Goal: Find specific fact: Find specific fact

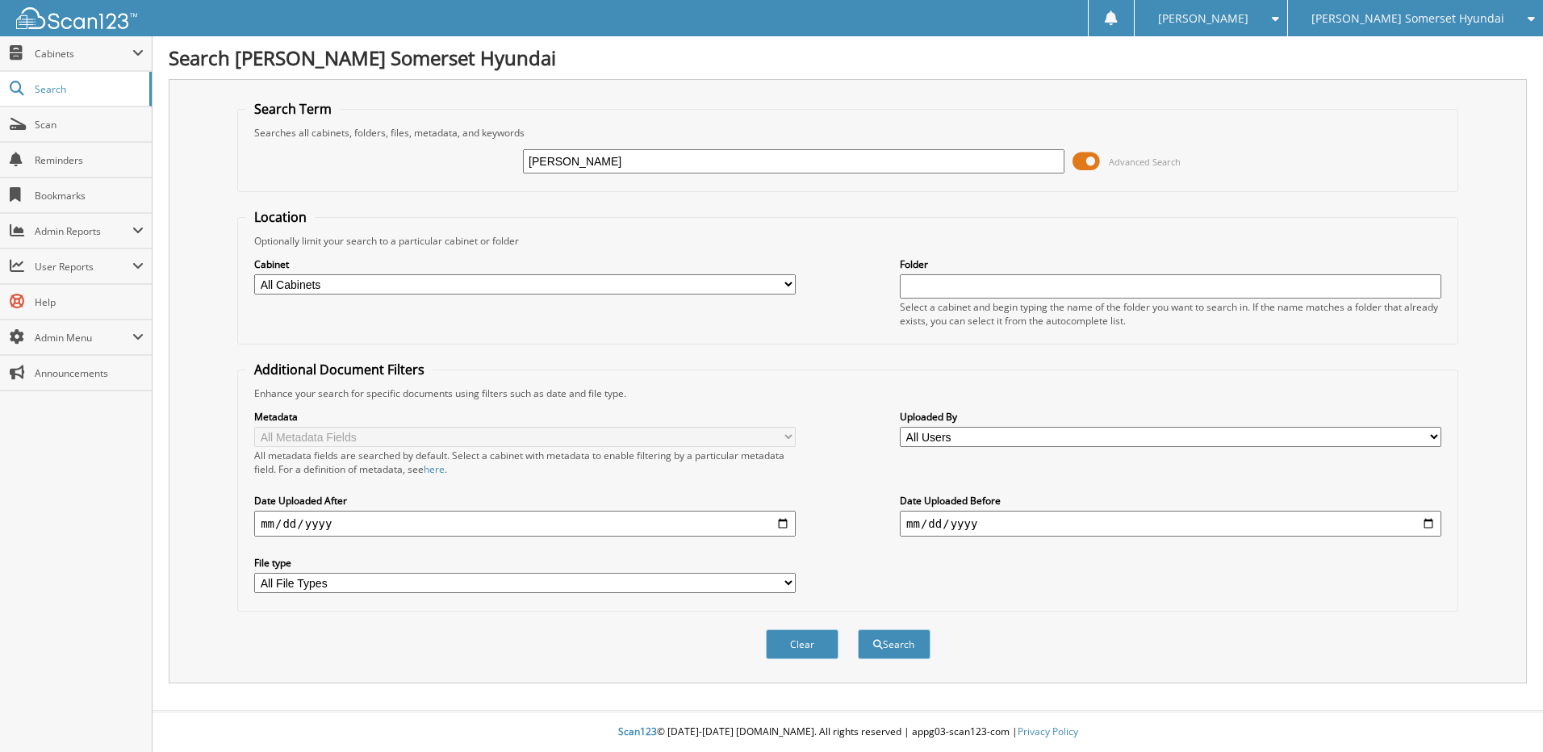
type input "[PERSON_NAME]"
click at [858, 629] on button "Search" at bounding box center [894, 644] width 73 height 30
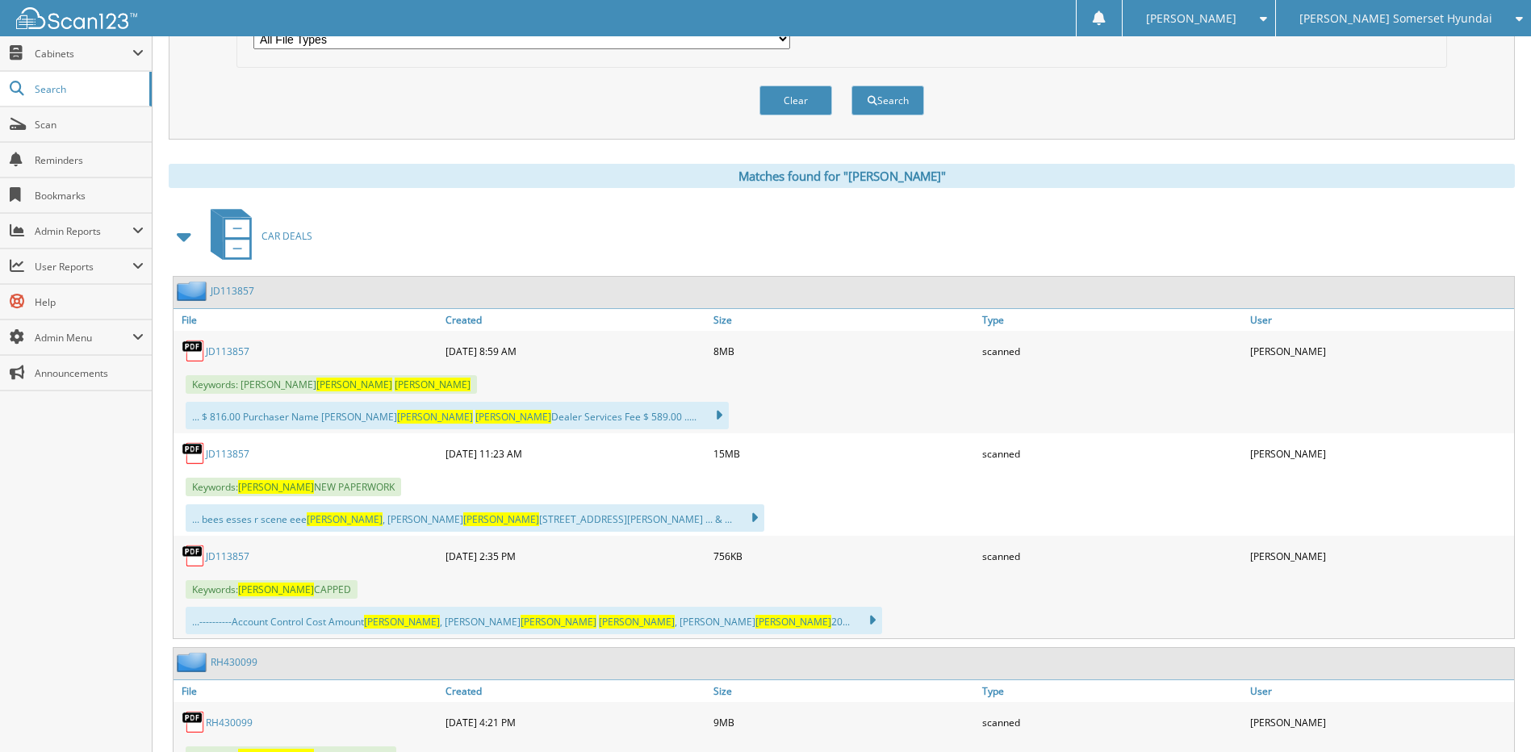
scroll to position [565, 0]
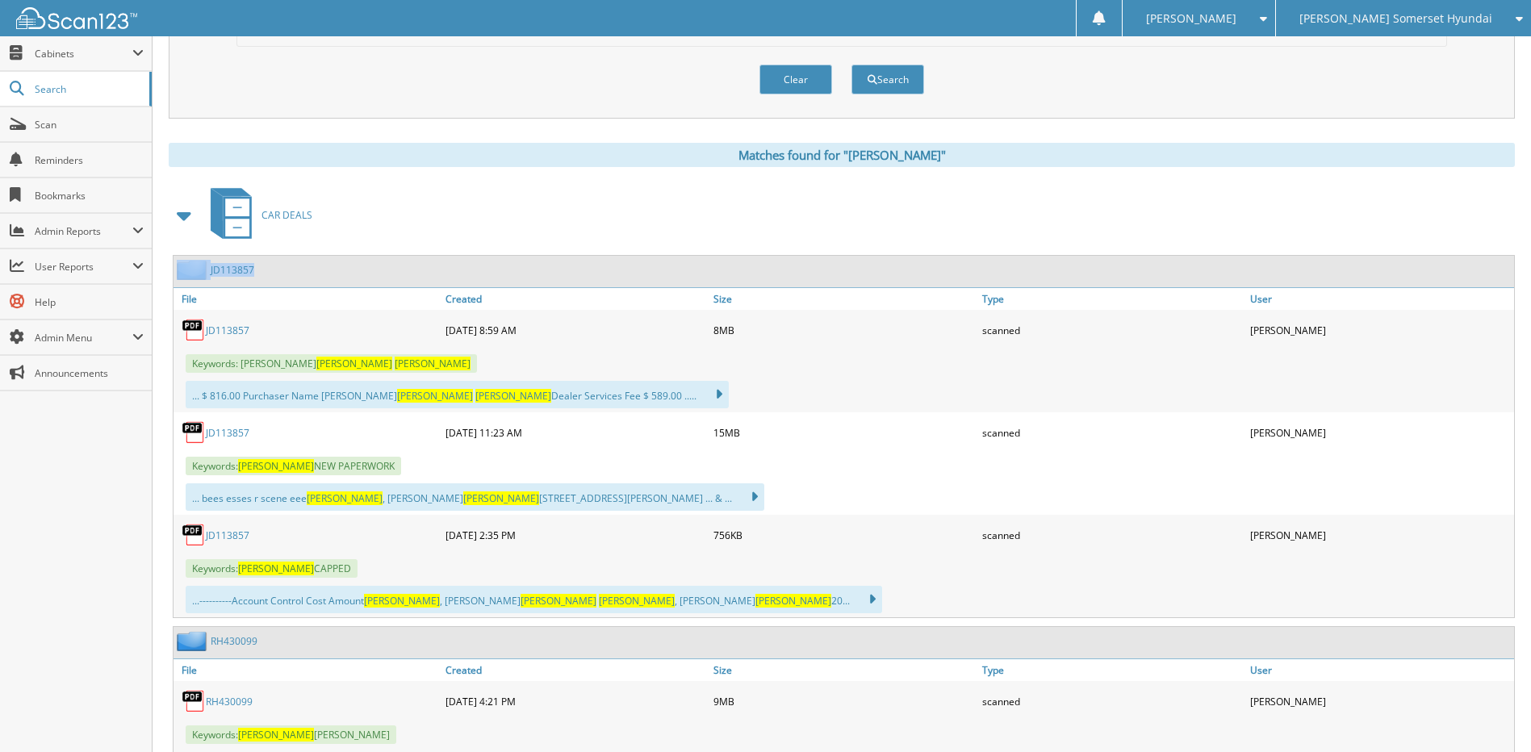
drag, startPoint x: 262, startPoint y: 269, endPoint x: 207, endPoint y: 269, distance: 54.9
click at [207, 269] on div "JD113857" at bounding box center [843, 271] width 1340 height 31
copy div "JD113857"
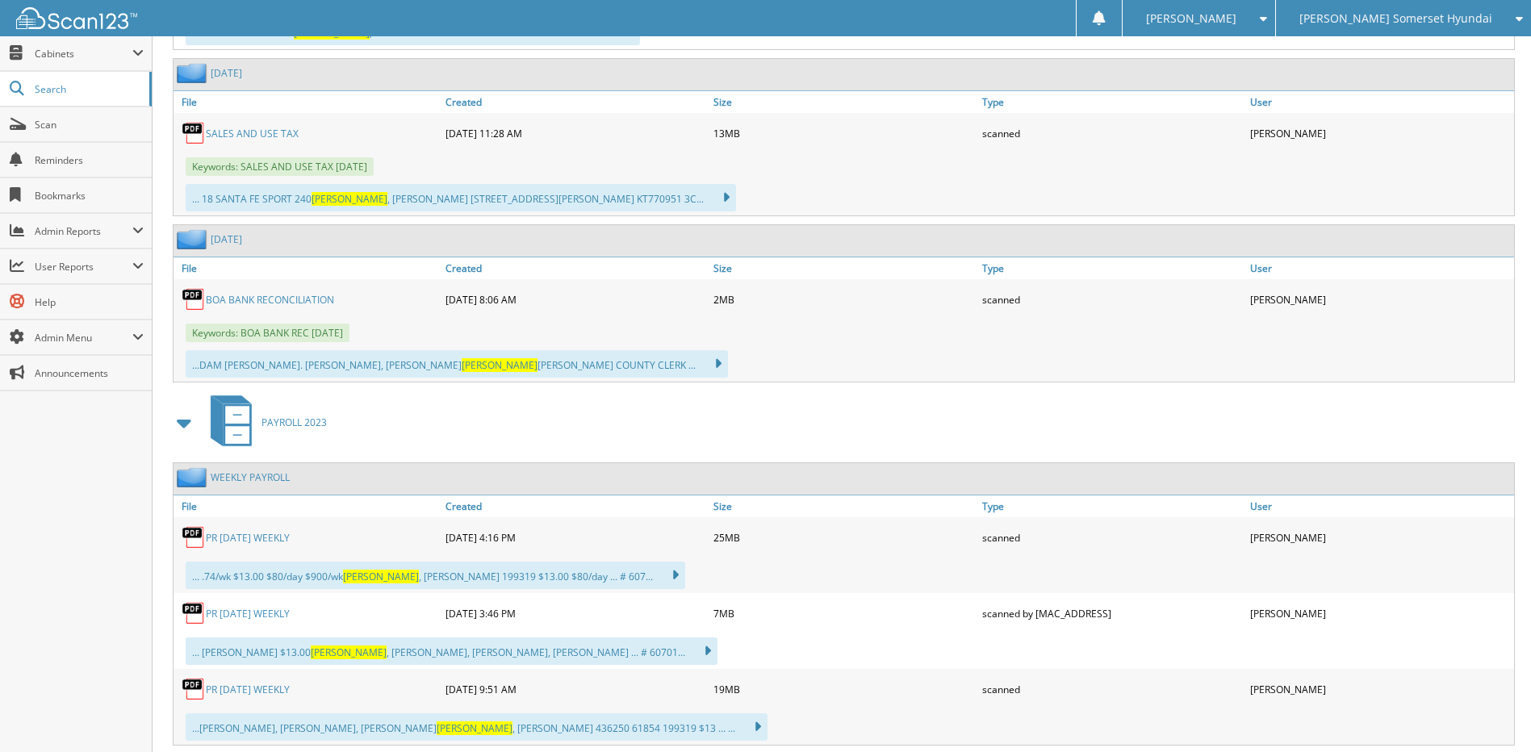
scroll to position [3551, 0]
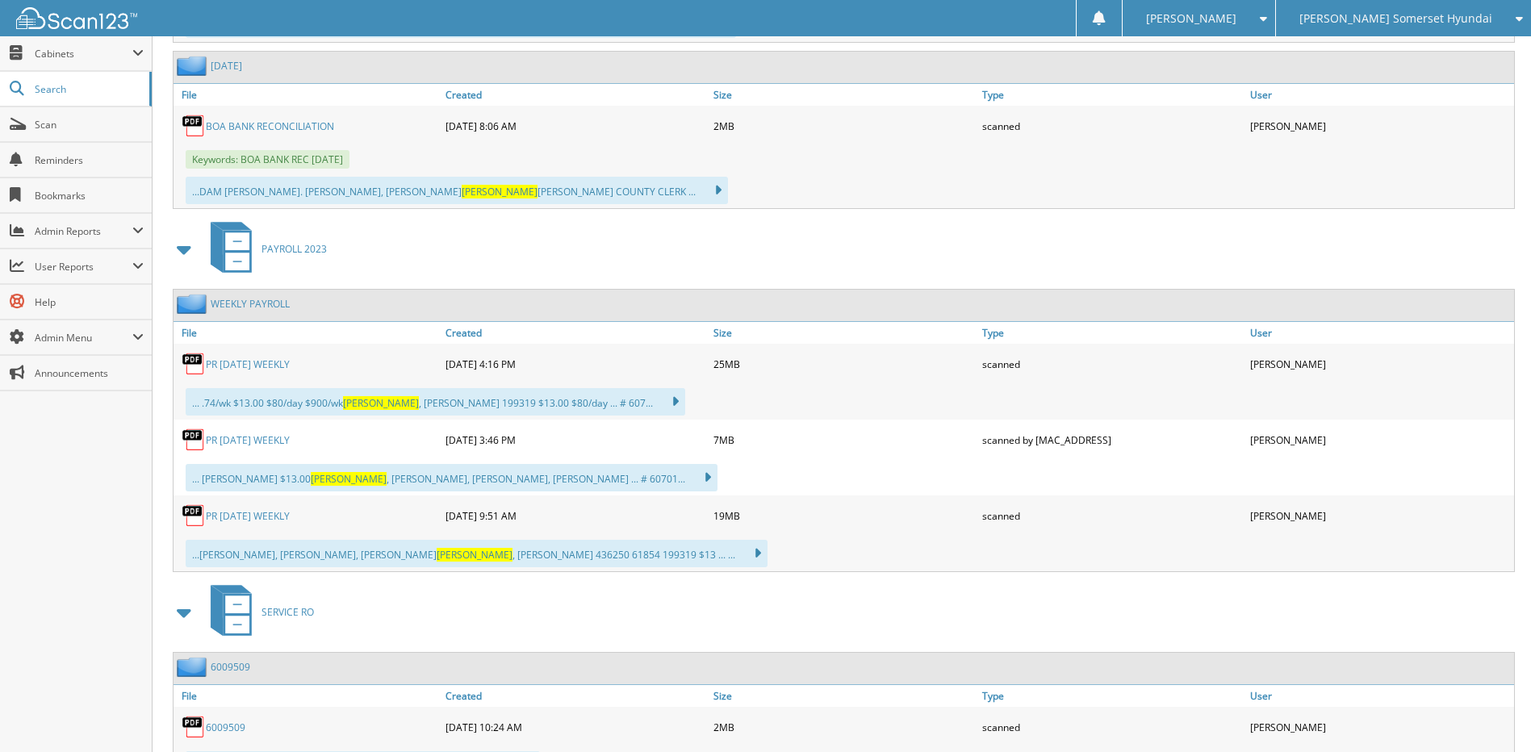
click at [59, 107] on div "Search" at bounding box center [76, 90] width 152 height 36
click at [59, 125] on span "Scan" at bounding box center [89, 125] width 109 height 14
